Goal: Task Accomplishment & Management: Complete application form

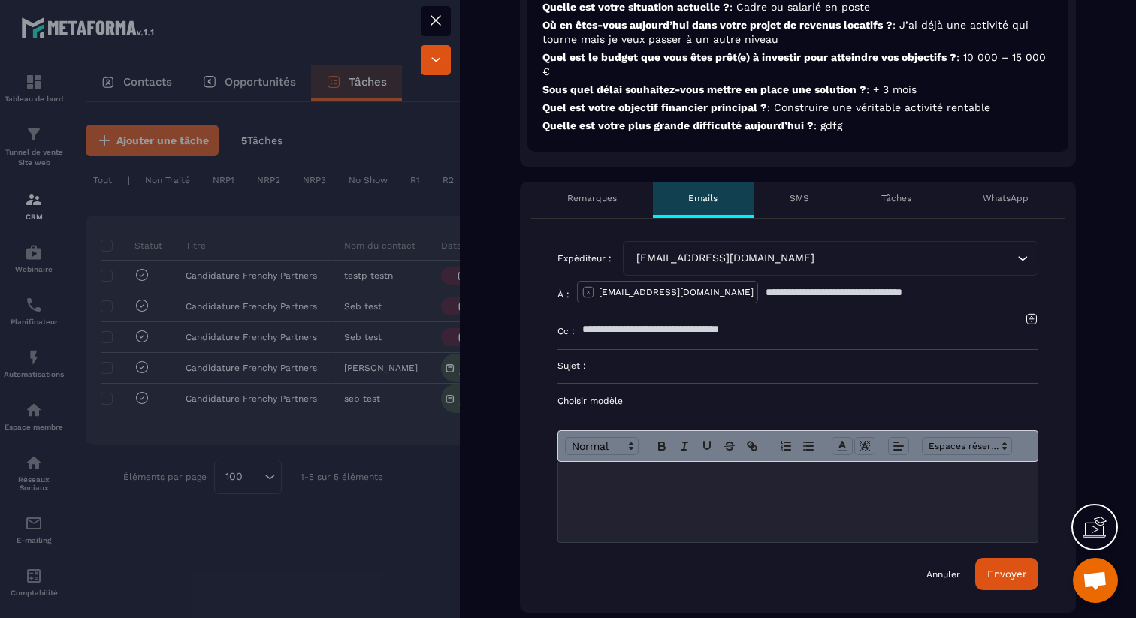
scroll to position [492, 0]
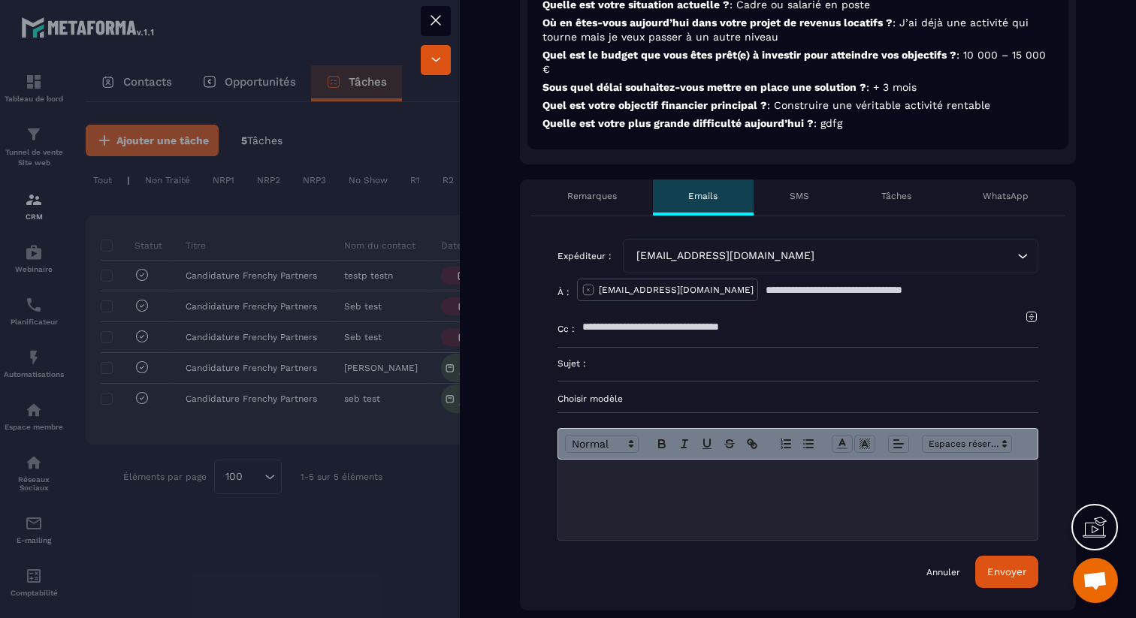
click at [614, 395] on p "Choisir modèle" at bounding box center [798, 399] width 481 height 12
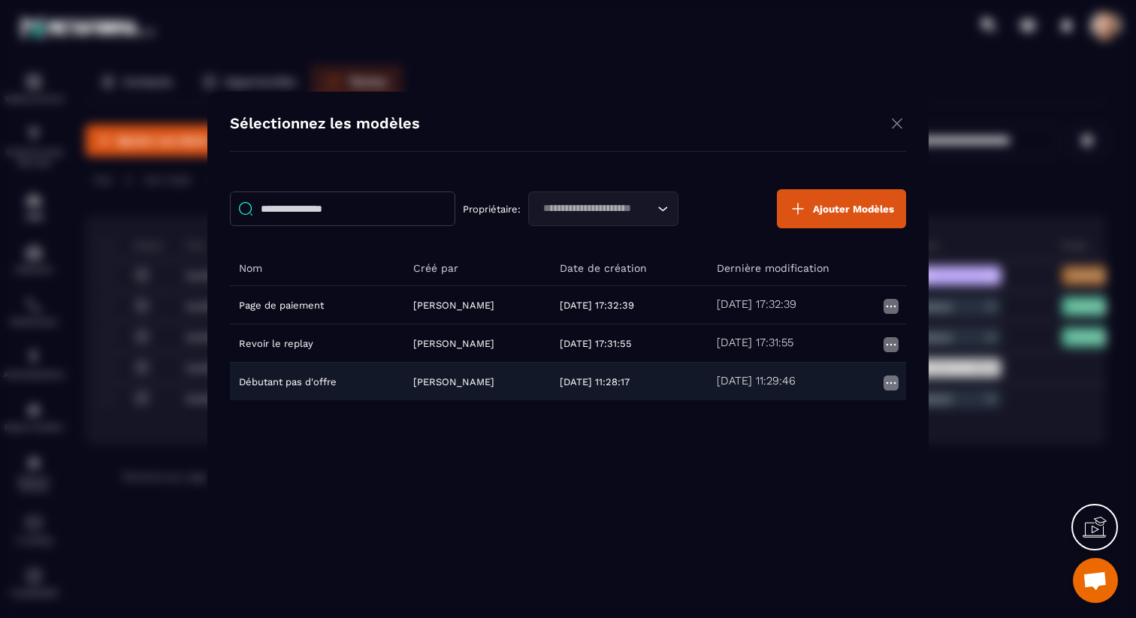
click at [307, 384] on td "Débutant pas d'offre" at bounding box center [317, 381] width 174 height 38
type input "**********"
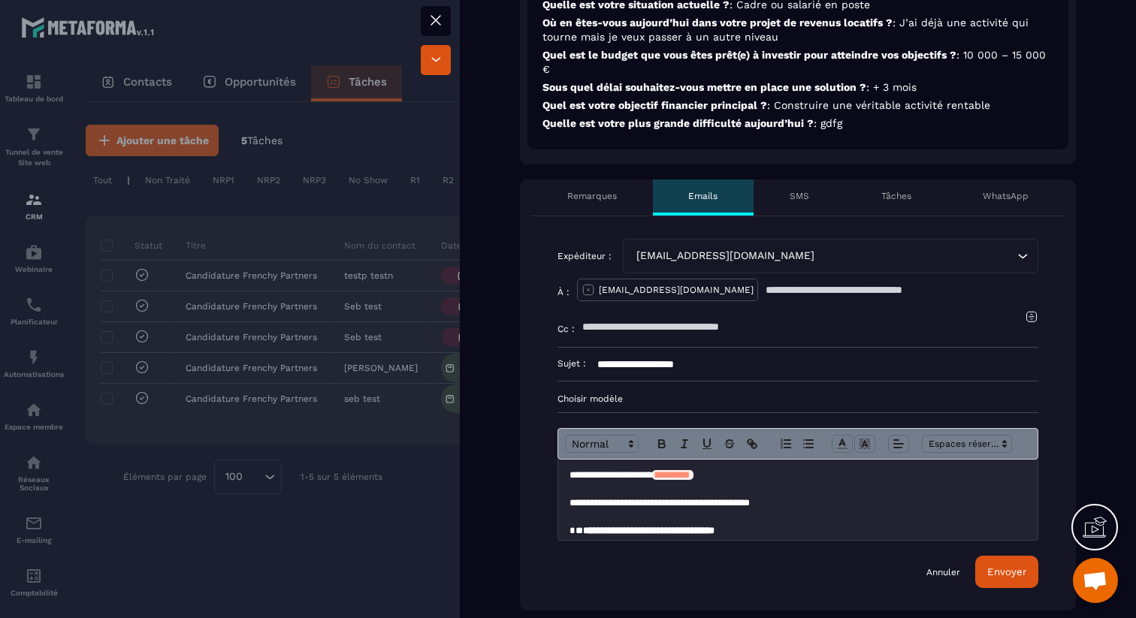
click at [679, 249] on div "[EMAIL_ADDRESS][DOMAIN_NAME]" at bounding box center [823, 256] width 384 height 17
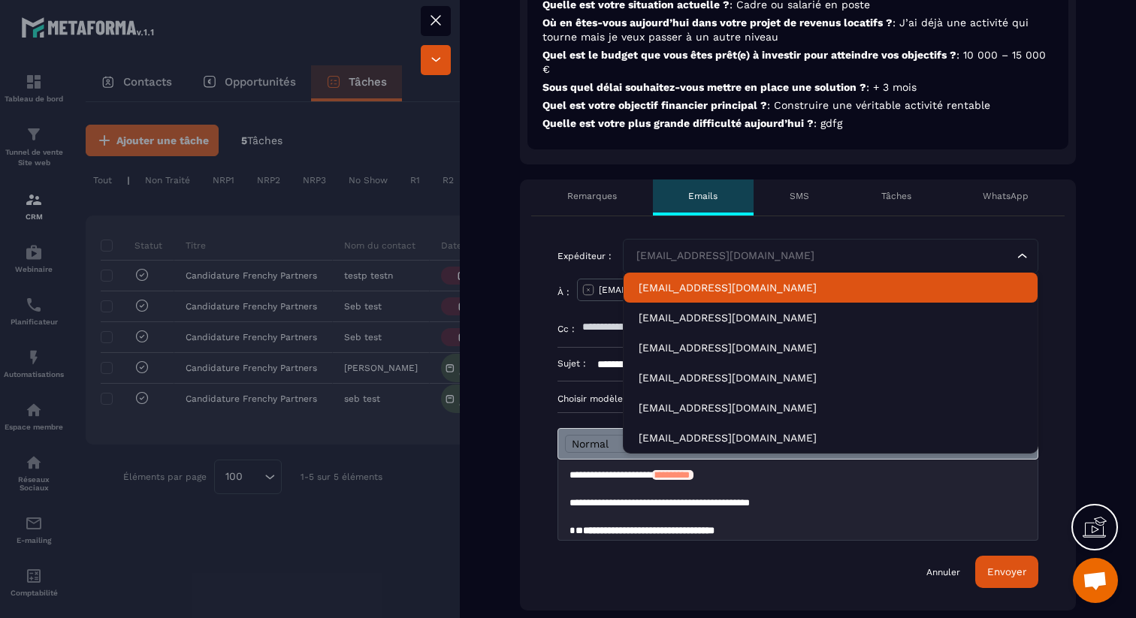
click at [604, 222] on div "**********" at bounding box center [798, 413] width 556 height 395
click at [656, 251] on div "[EMAIL_ADDRESS][DOMAIN_NAME]" at bounding box center [823, 256] width 384 height 17
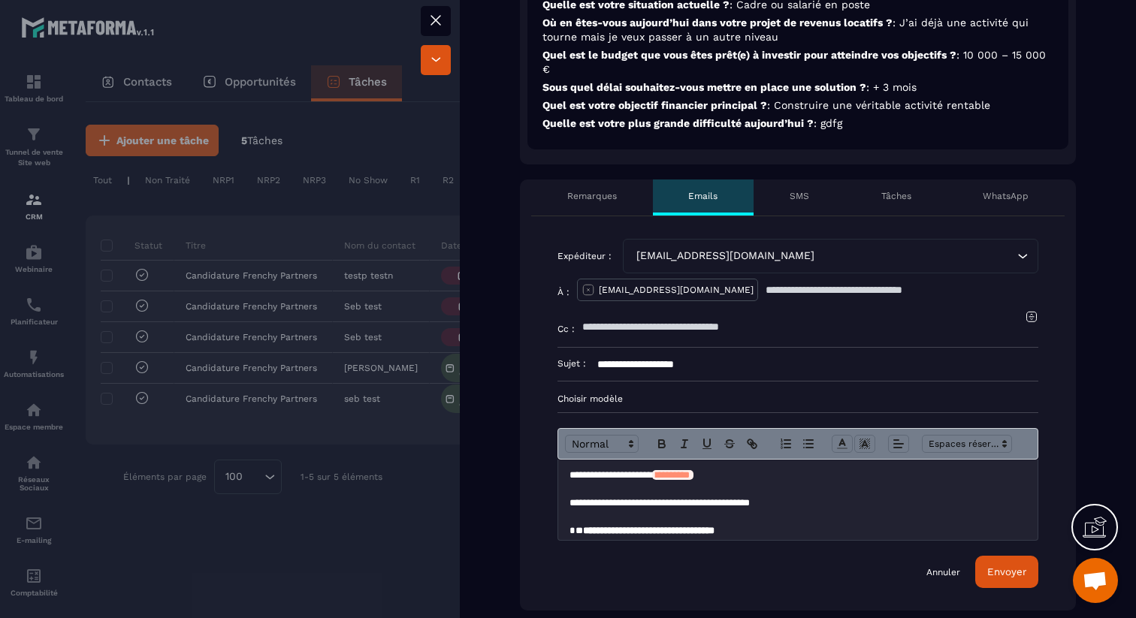
click at [593, 169] on div "Non traité injoignable Closing en cours Contrat envoyé Responsable [PERSON_NAME…" at bounding box center [798, 448] width 676 height 1758
click at [428, 17] on icon at bounding box center [436, 20] width 18 height 18
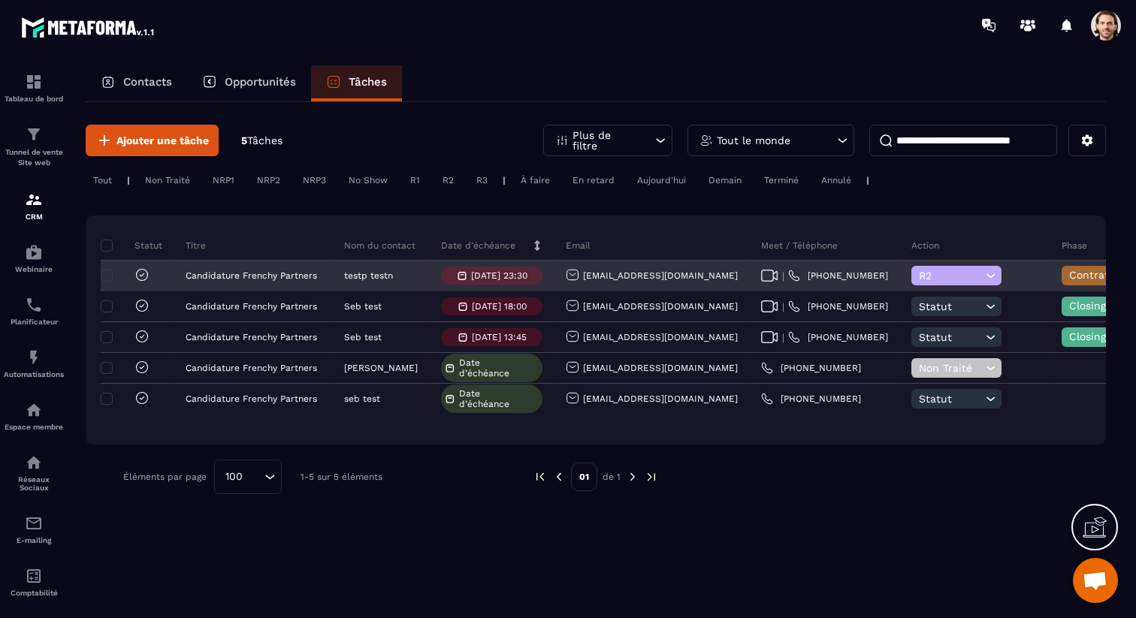
click at [984, 280] on icon at bounding box center [991, 275] width 14 height 15
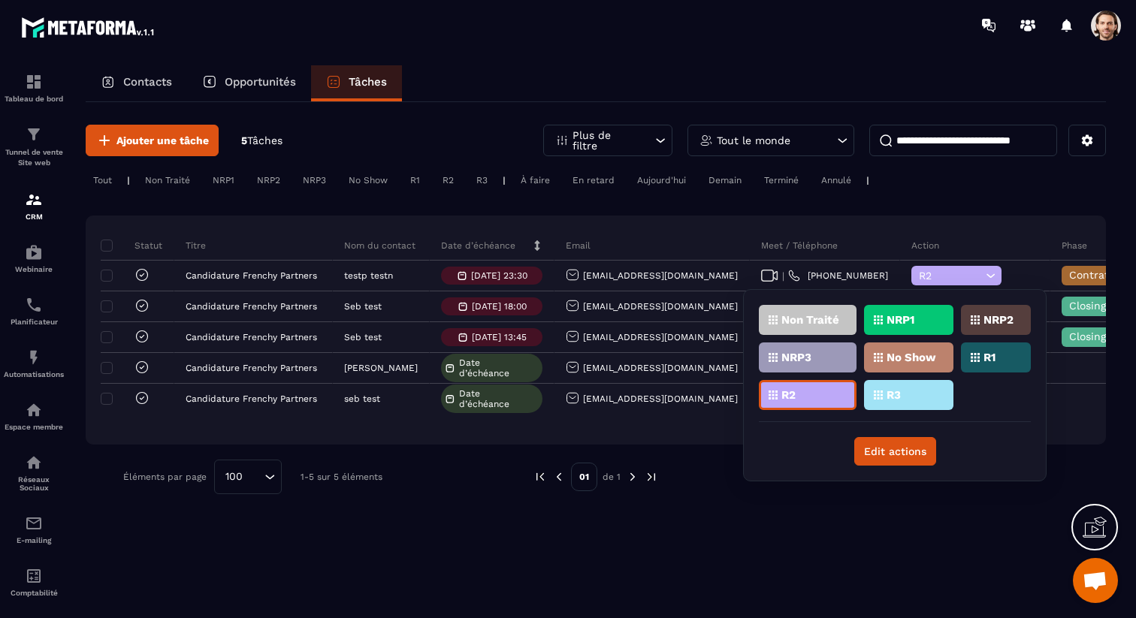
click at [993, 405] on div "Non Traité NRP1 NRP2 NRP3 No Show R1 R2 R3" at bounding box center [895, 363] width 272 height 117
click at [969, 221] on div "Statut Titre Nom du contact Date d’échéance Email Meet / Téléphone Action Phase…" at bounding box center [596, 330] width 1021 height 229
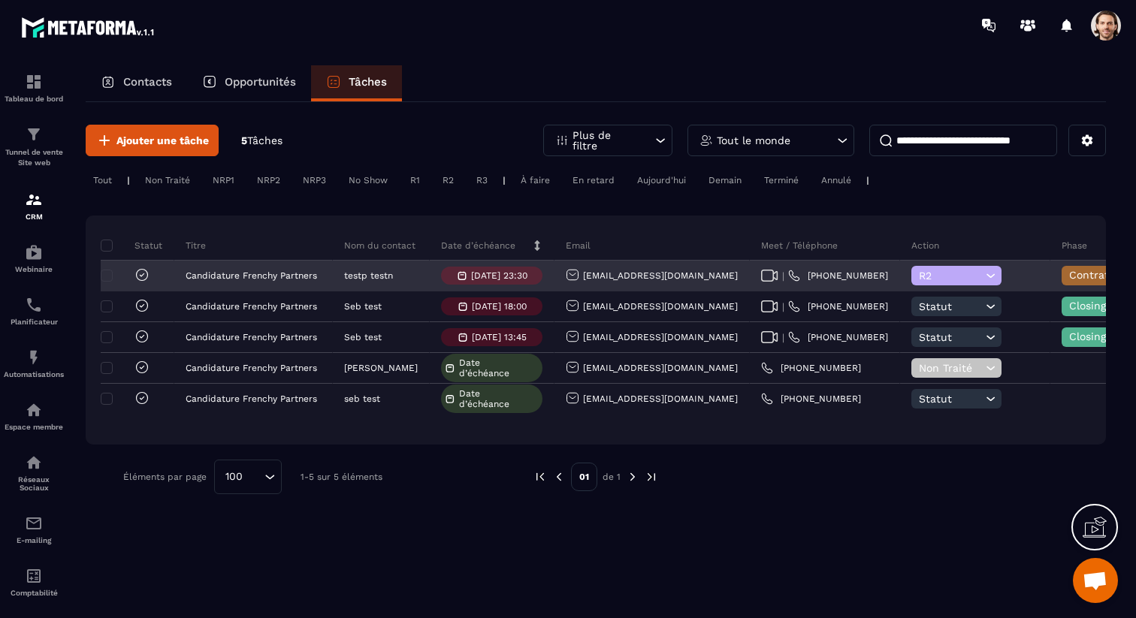
click at [919, 270] on span "R2" at bounding box center [950, 276] width 63 height 12
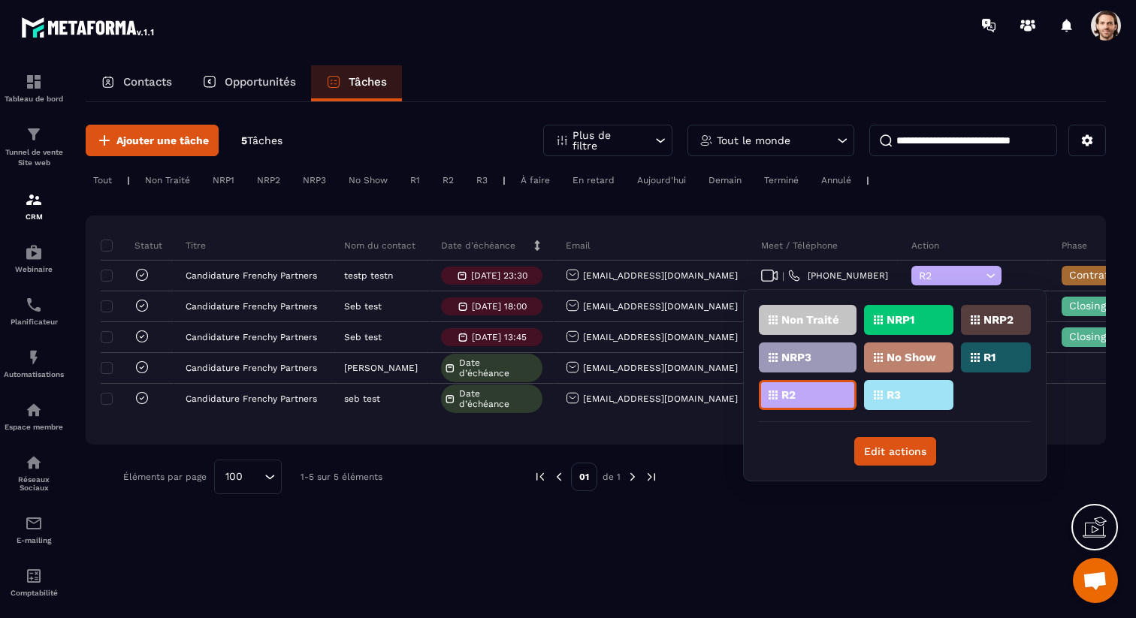
click at [979, 392] on div "Non Traité NRP1 NRP2 NRP3 No Show R1 R2 R3" at bounding box center [895, 363] width 272 height 117
click at [1042, 200] on div "Ajouter une tâche 5 Tâches Plus de filtre Tout le monde Tout | Non Traité NRP1 …" at bounding box center [596, 309] width 1021 height 415
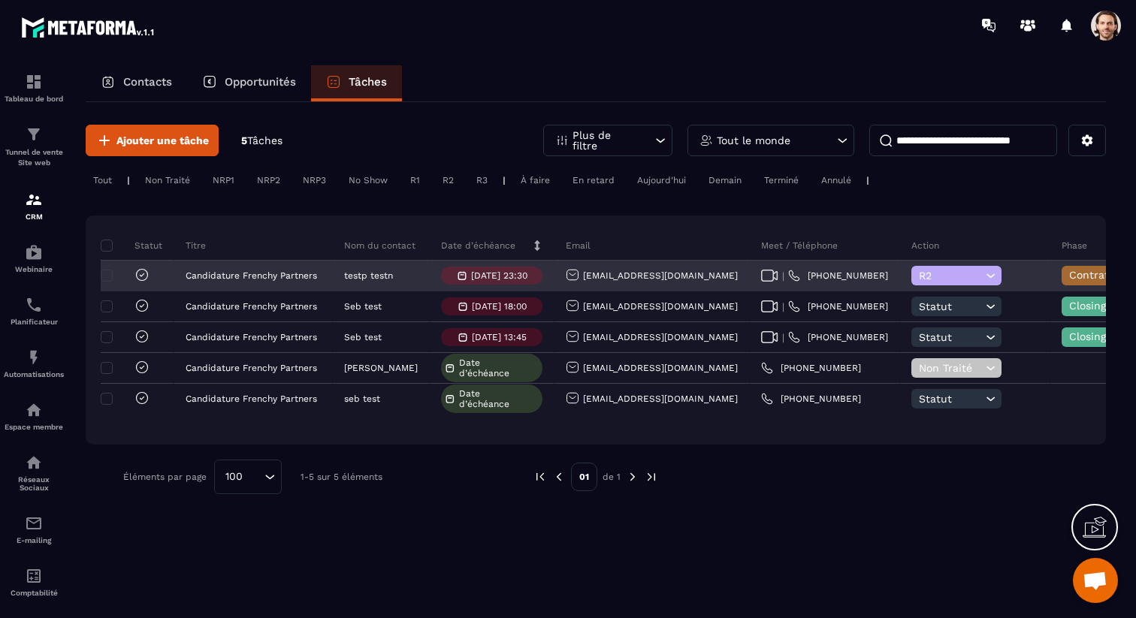
click at [600, 274] on div "[EMAIL_ADDRESS][DOMAIN_NAME]" at bounding box center [652, 276] width 172 height 16
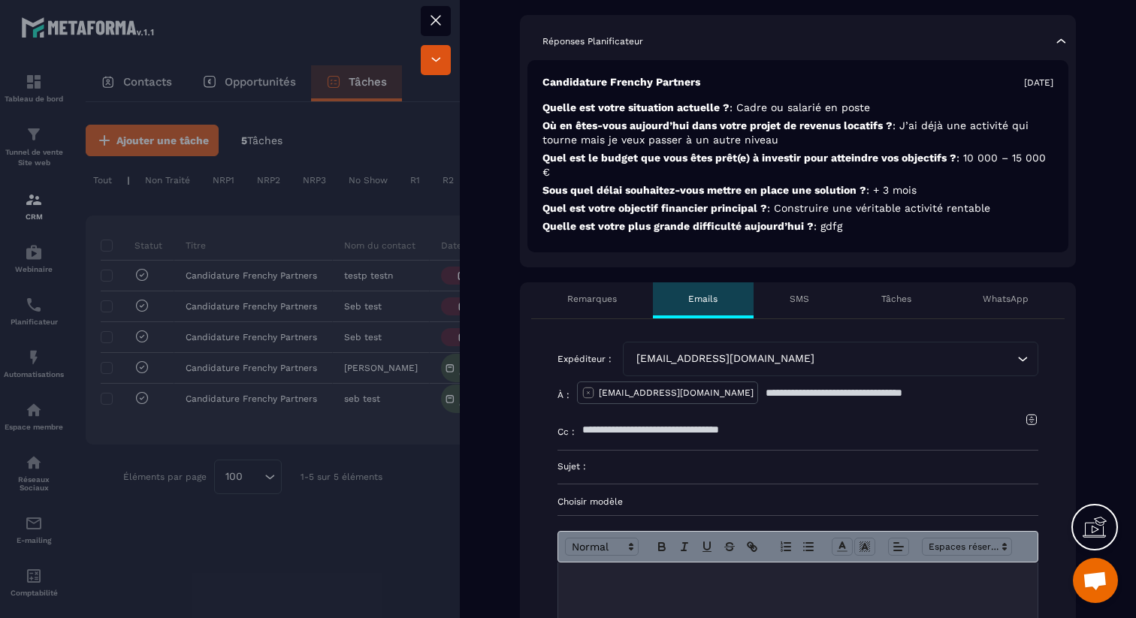
scroll to position [433, 0]
